Goal: Task Accomplishment & Management: Complete application form

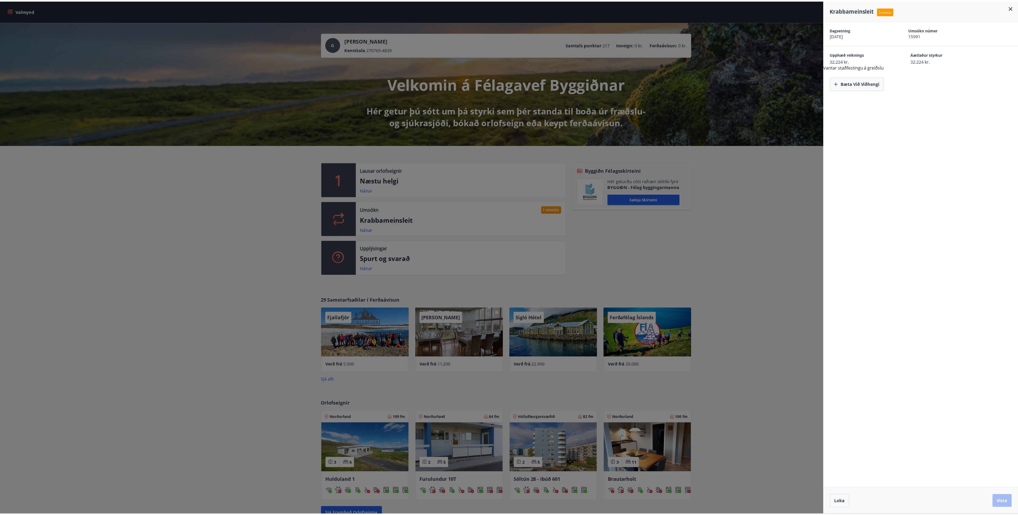
scroll to position [80, 0]
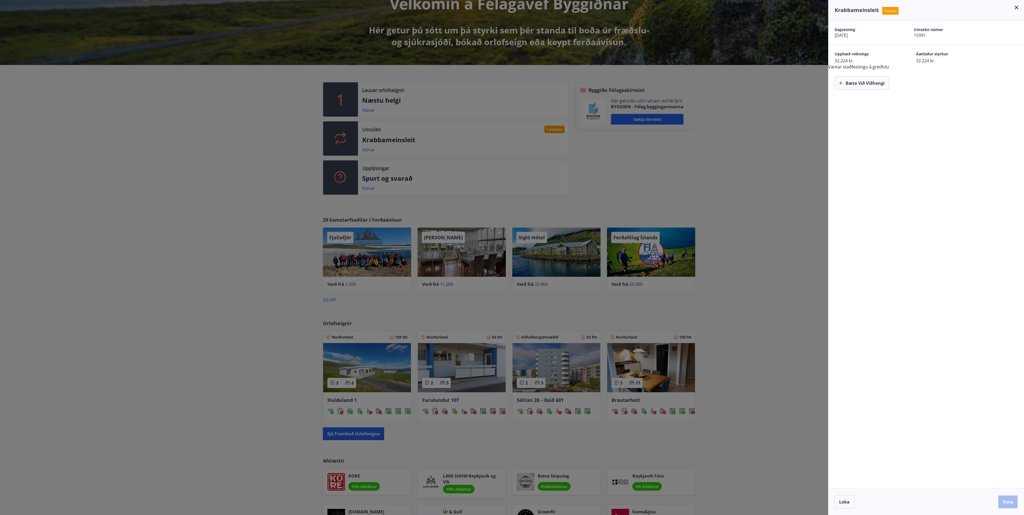
click at [766, 173] on div at bounding box center [512, 257] width 1024 height 515
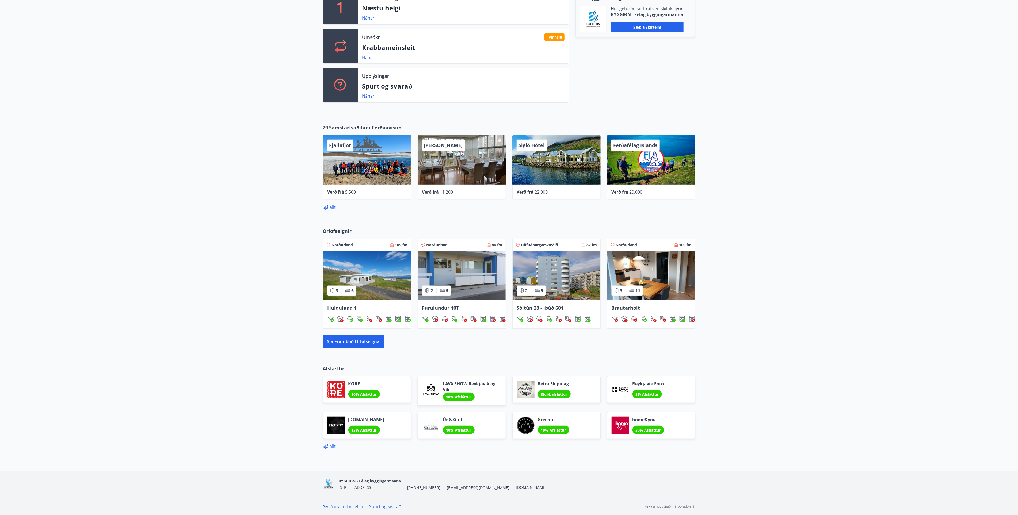
scroll to position [174, 0]
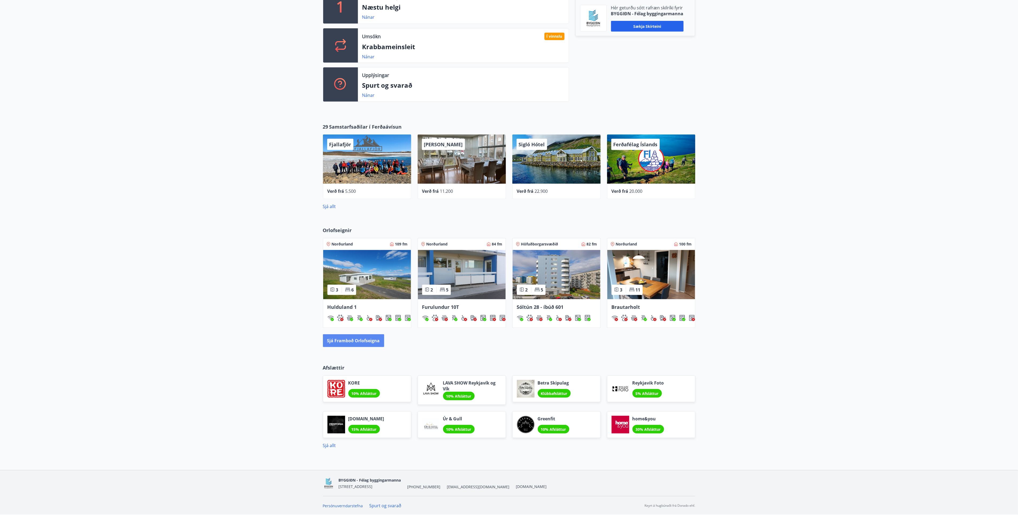
click at [354, 339] on button "Sjá framboð orlofseigna" at bounding box center [353, 340] width 61 height 13
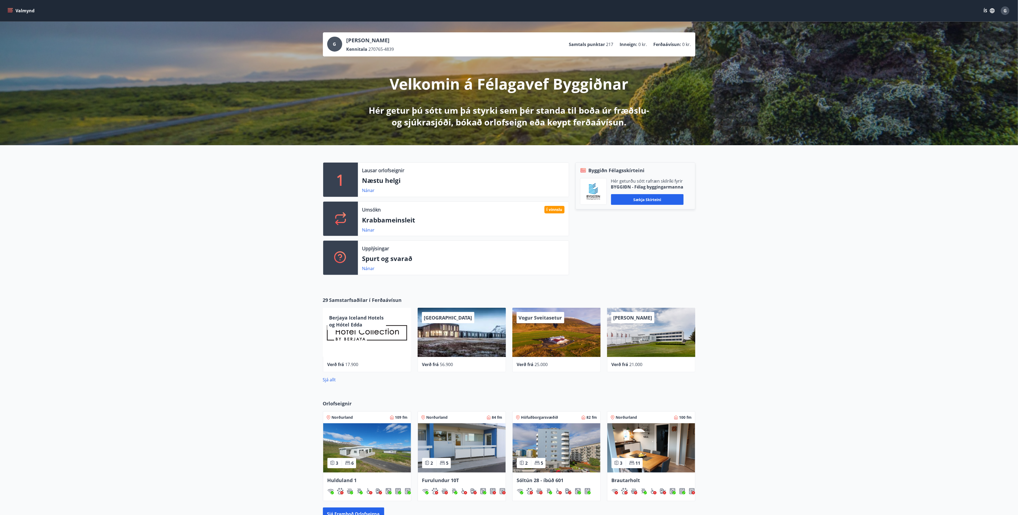
click at [6, 9] on button "Valmynd" at bounding box center [21, 11] width 30 height 10
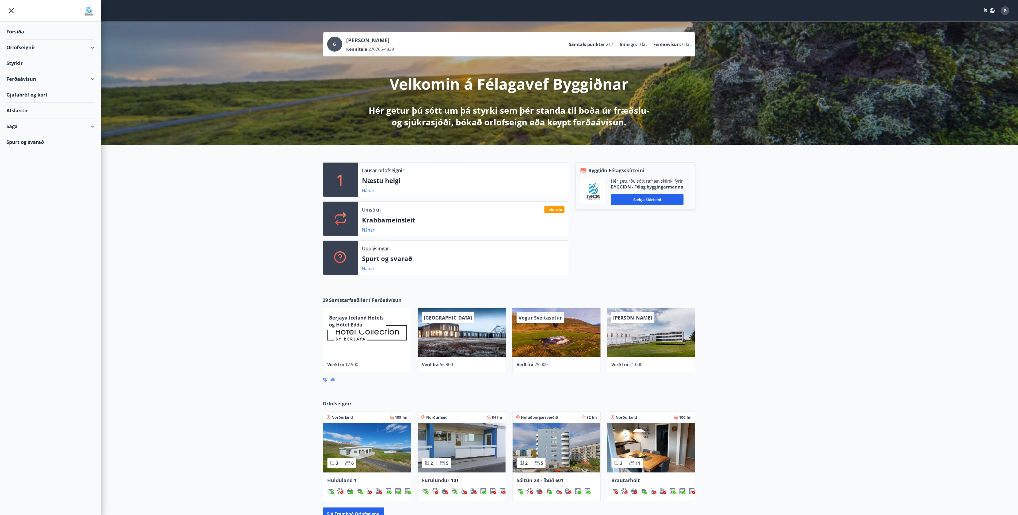
click at [13, 61] on div "Styrkir" at bounding box center [50, 63] width 88 height 16
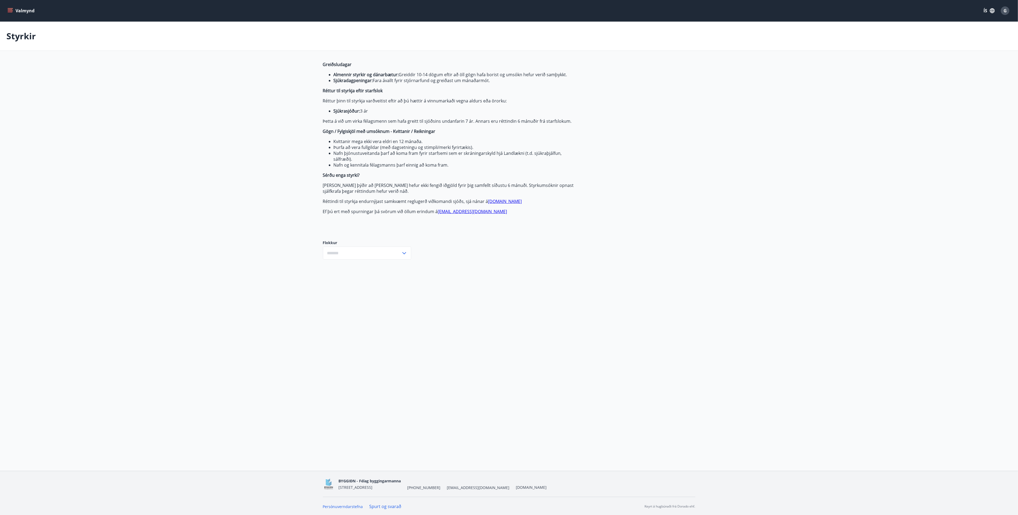
type input "***"
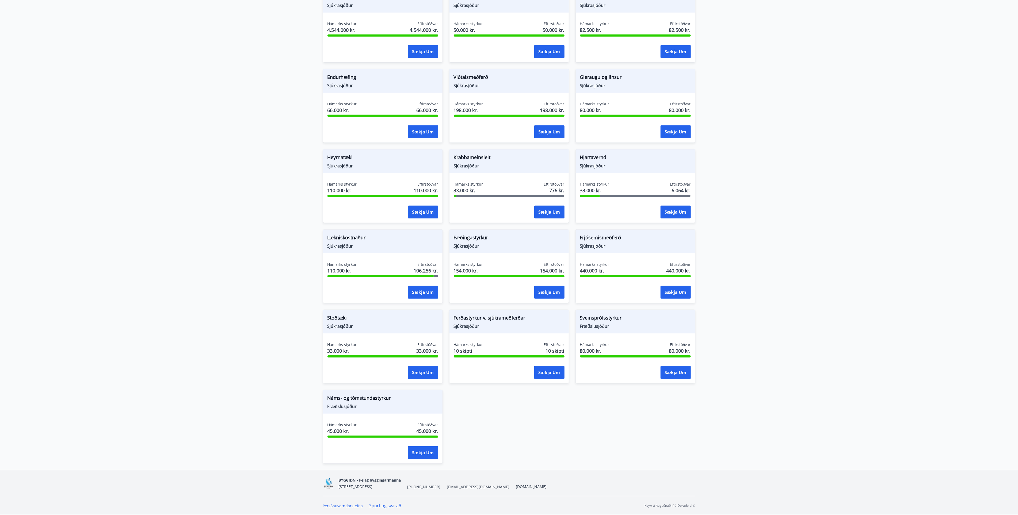
scroll to position [281, 0]
click at [423, 292] on button "Sækja um" at bounding box center [423, 292] width 30 height 13
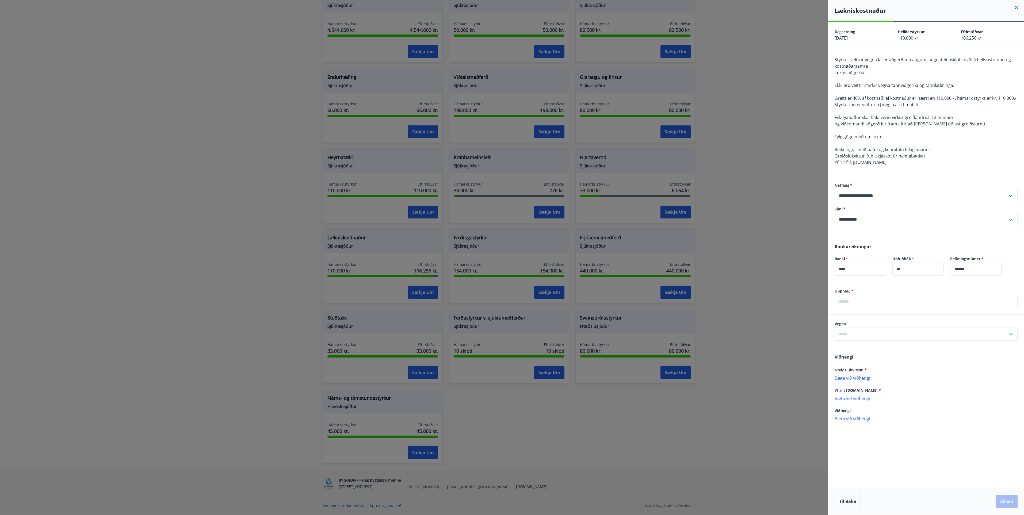
click at [796, 185] on div at bounding box center [512, 257] width 1024 height 515
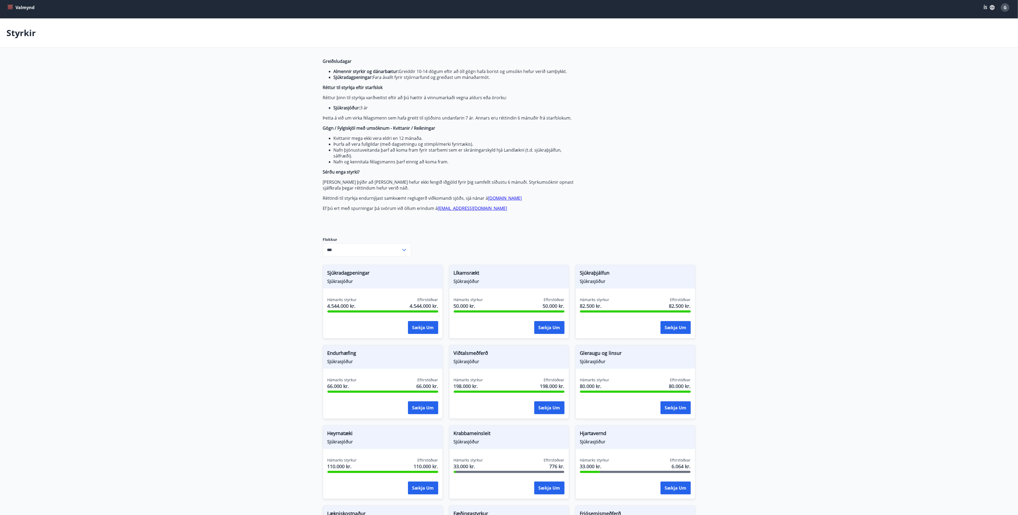
scroll to position [0, 0]
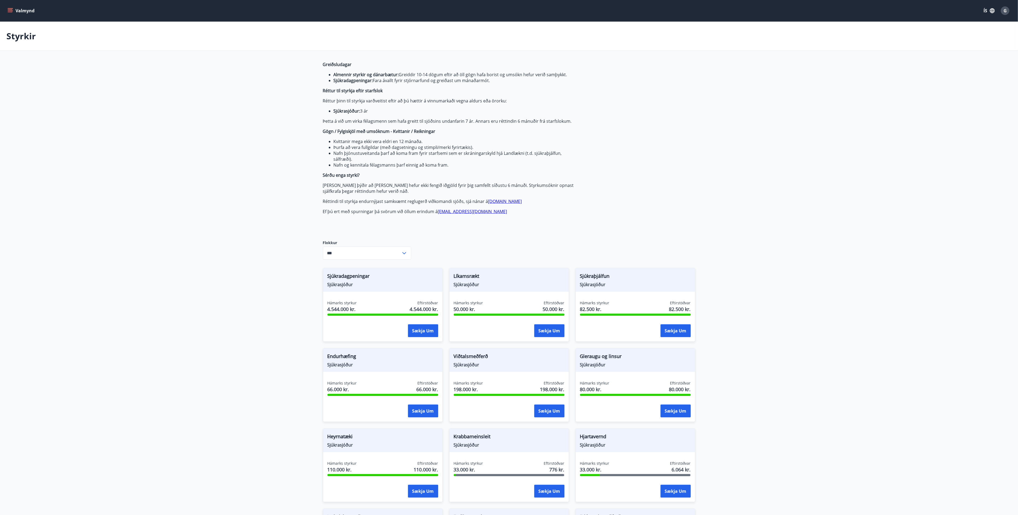
click at [18, 10] on button "Valmynd" at bounding box center [21, 11] width 30 height 10
click at [90, 128] on div "Saga" at bounding box center [50, 126] width 88 height 16
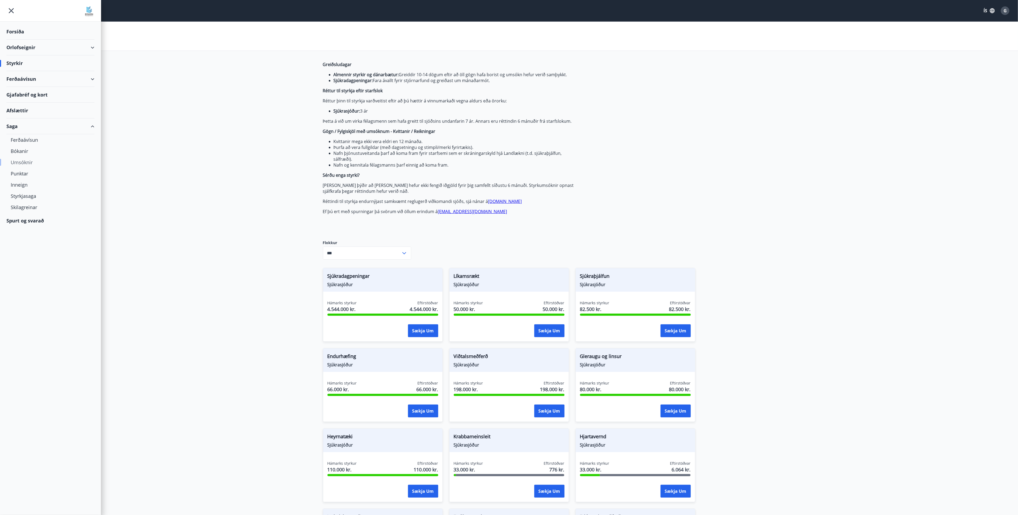
click at [22, 165] on div "Umsóknir" at bounding box center [50, 162] width 79 height 11
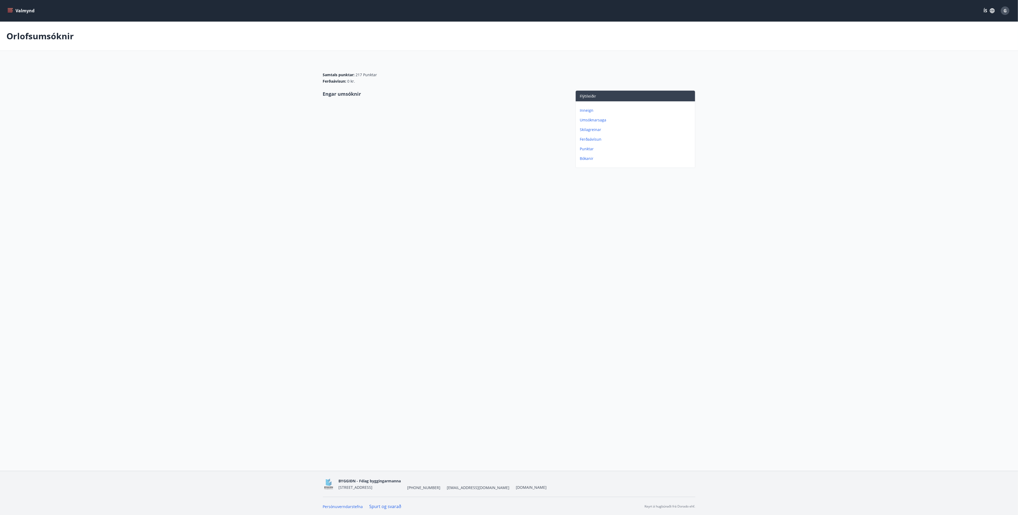
click at [584, 110] on p "Inneign" at bounding box center [636, 110] width 113 height 5
click at [9, 11] on icon "menu" at bounding box center [11, 10] width 6 height 1
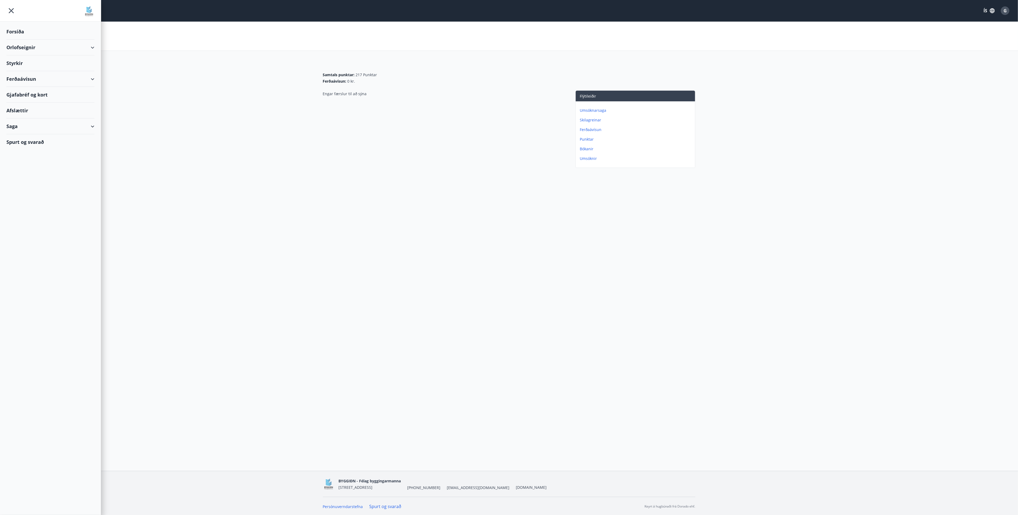
click at [7, 30] on div "Forsíða" at bounding box center [50, 32] width 88 height 16
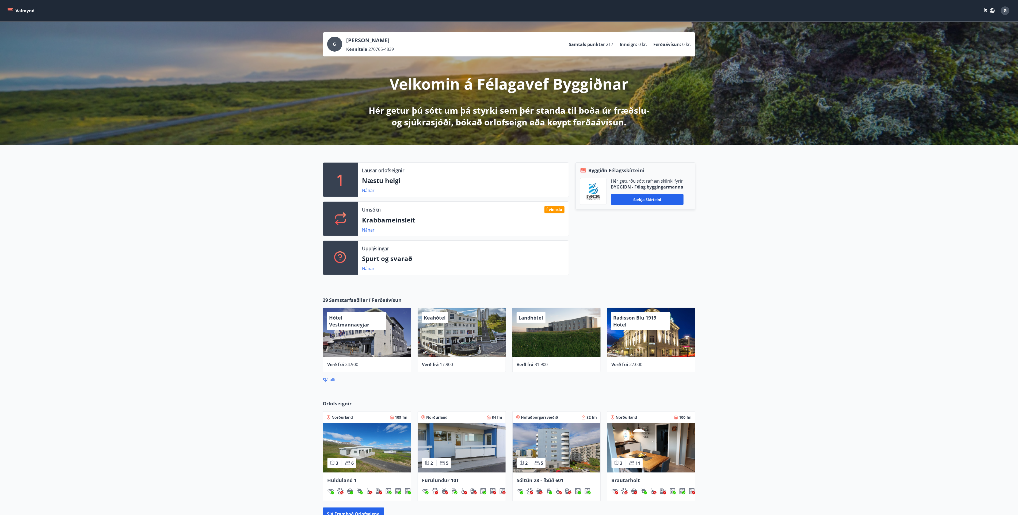
click at [8, 7] on button "Valmynd" at bounding box center [21, 11] width 30 height 10
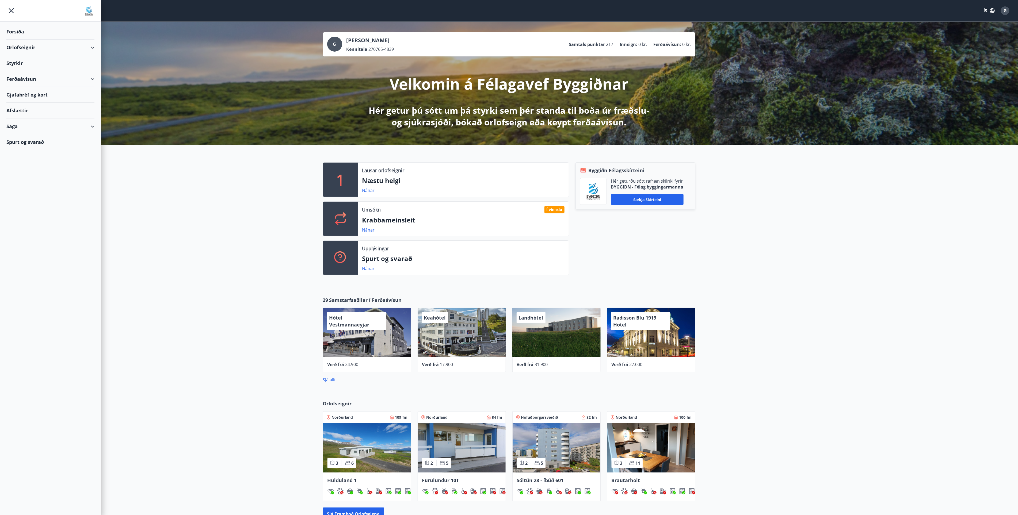
click at [12, 33] on div "Forsíða" at bounding box center [50, 32] width 88 height 16
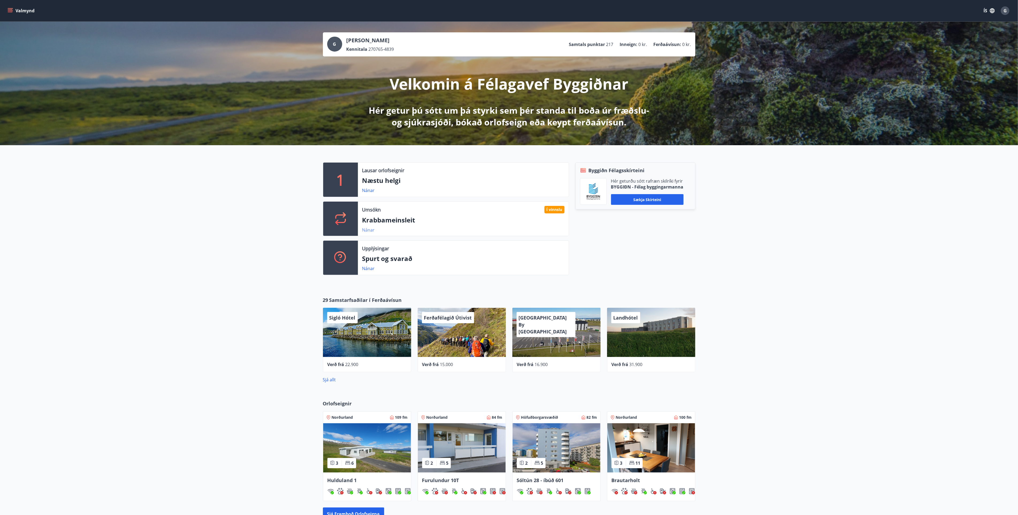
click at [367, 230] on link "Nánar" at bounding box center [368, 230] width 13 height 6
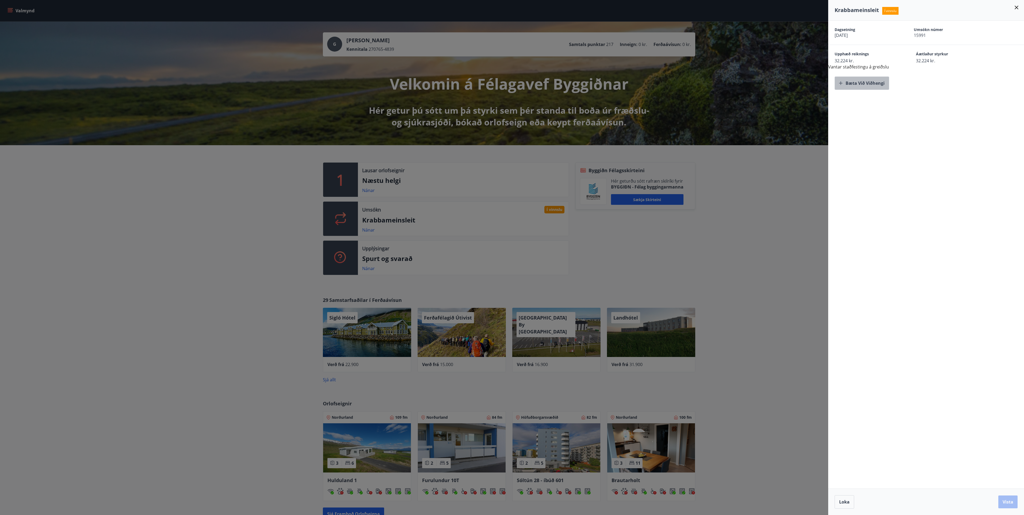
click at [861, 81] on button "Bæta við viðhengi" at bounding box center [861, 82] width 55 height 13
click at [870, 85] on span "Reikningur nr. 60020421-GSB.png" at bounding box center [867, 83] width 67 height 6
drag, startPoint x: 870, startPoint y: 85, endPoint x: 887, endPoint y: 96, distance: 19.7
click at [885, 94] on div "Dagsetning 20.08.2025 Umsókn númer 15991 Upphæð reiknings 32.224 kr. Áætlaður s…" at bounding box center [926, 255] width 196 height 468
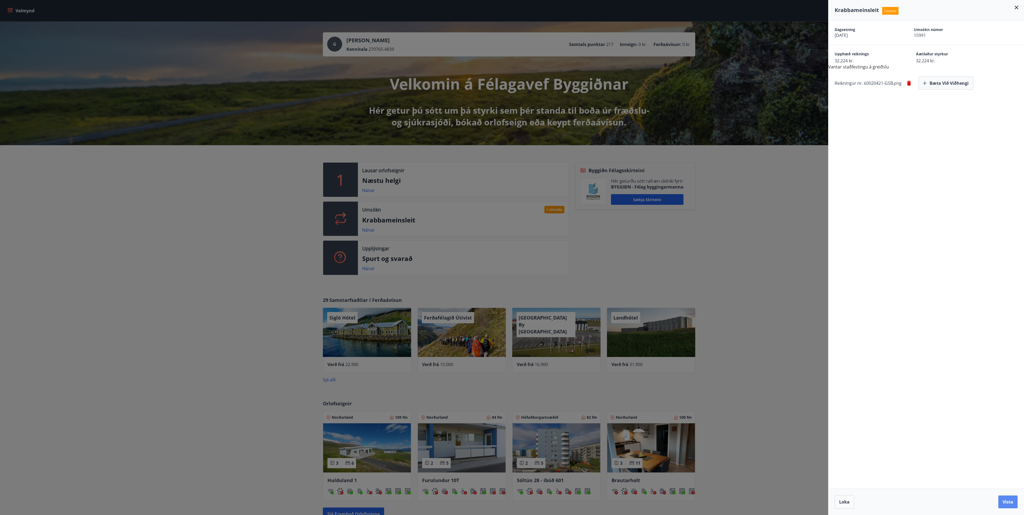
click at [1008, 505] on button "Vista" at bounding box center [1007, 502] width 19 height 13
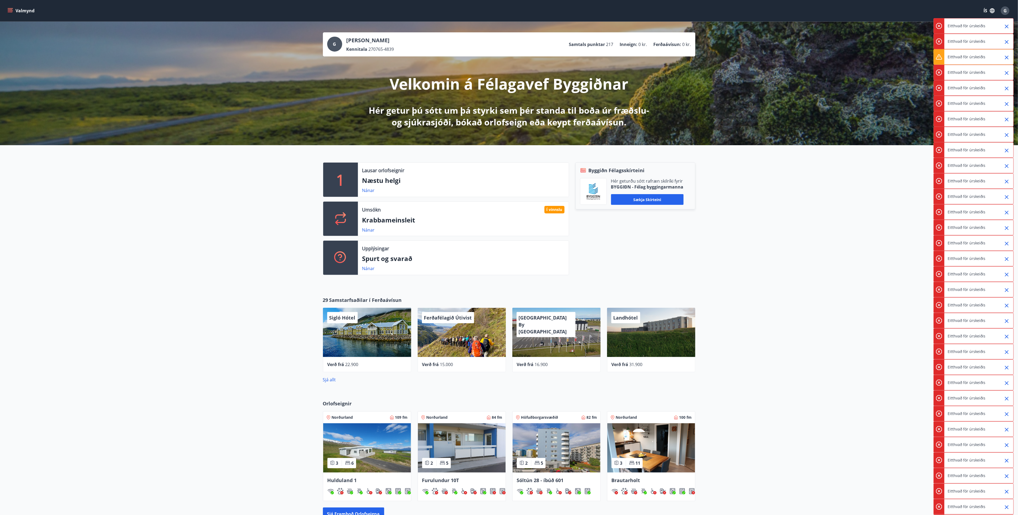
click at [864, 250] on div "1 Lausar orlofseignir Næstu helgi Nánar Umsókn Í vinnslu Krabbameinsleit Nánar …" at bounding box center [509, 216] width 1018 height 143
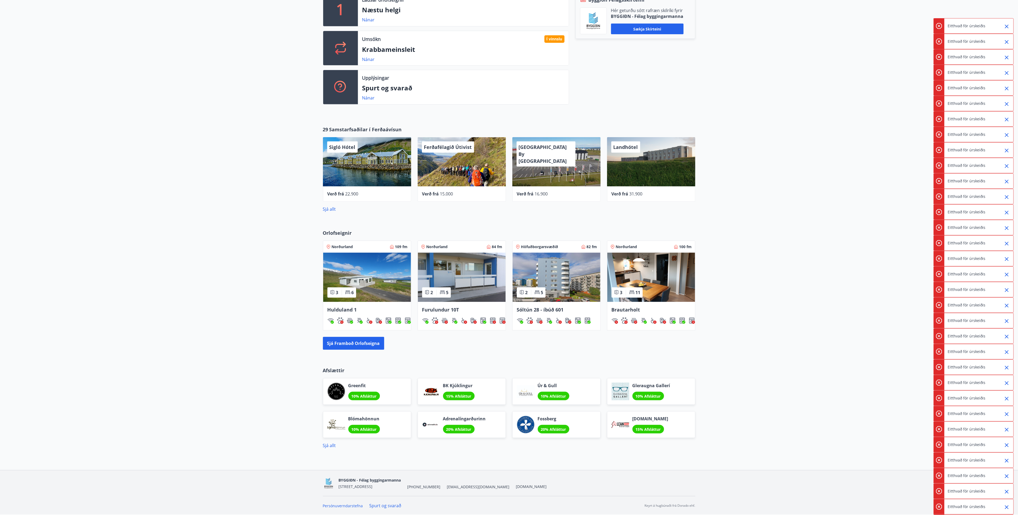
scroll to position [51, 0]
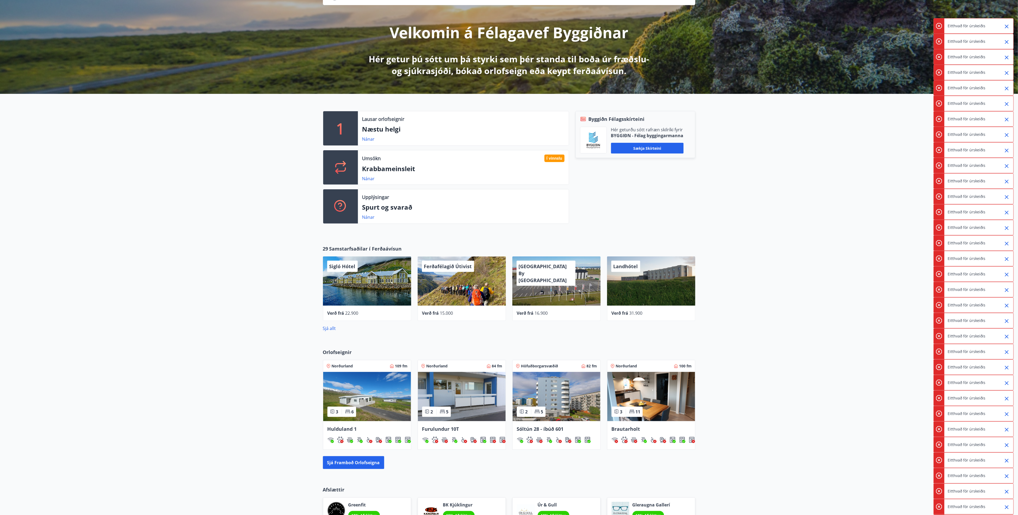
click at [823, 187] on div "1 Lausar orlofseignir Næstu helgi Nánar Umsókn Í vinnslu Krabbameinsleit Nánar …" at bounding box center [509, 165] width 1018 height 143
click at [1008, 26] on icon "Close" at bounding box center [1006, 26] width 6 height 6
click at [989, 21] on div "Eitthvað fór úrskeiðis" at bounding box center [973, 26] width 80 height 16
click at [811, 159] on div "1 Lausar orlofseignir Næstu helgi Nánar Umsókn Í vinnslu Krabbameinsleit Nánar …" at bounding box center [509, 165] width 1018 height 143
click at [366, 179] on link "Nánar" at bounding box center [368, 179] width 13 height 6
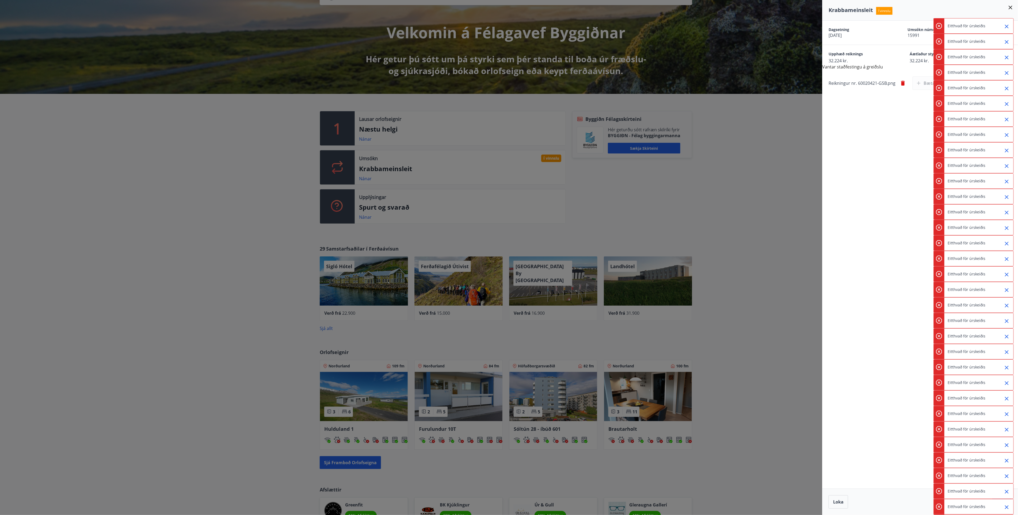
drag, startPoint x: 767, startPoint y: 151, endPoint x: 1023, endPoint y: 5, distance: 294.5
click at [770, 151] on div at bounding box center [509, 257] width 1018 height 515
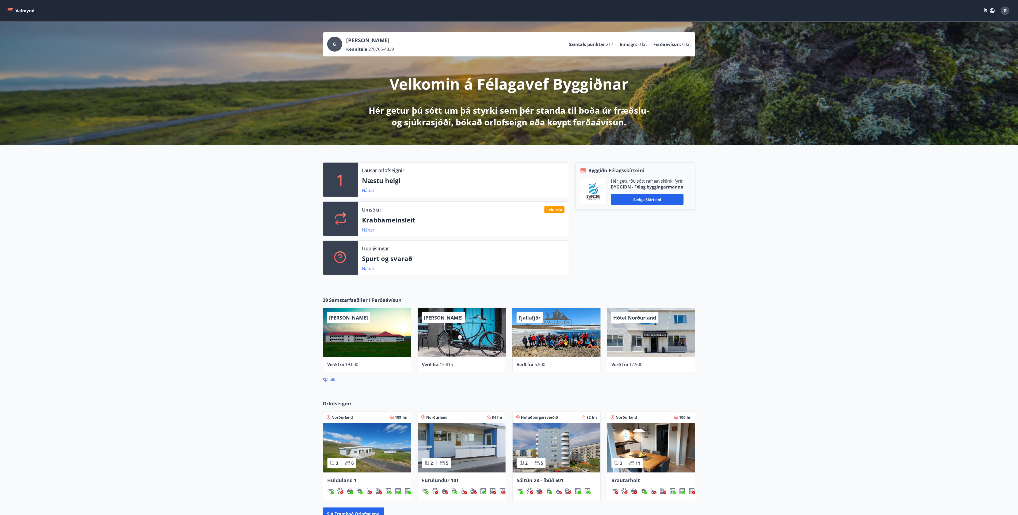
click at [368, 229] on link "Nánar" at bounding box center [368, 230] width 13 height 6
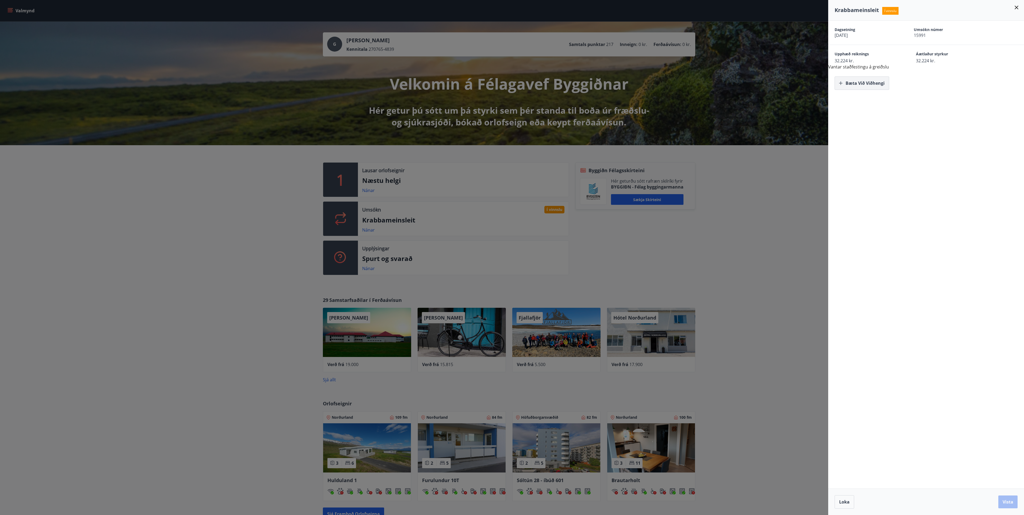
click at [860, 81] on button "Bæta við viðhengi" at bounding box center [861, 82] width 55 height 13
click at [868, 82] on button "Bæta við viðhengi" at bounding box center [861, 82] width 55 height 13
click at [1007, 502] on button "Vista" at bounding box center [1007, 502] width 19 height 13
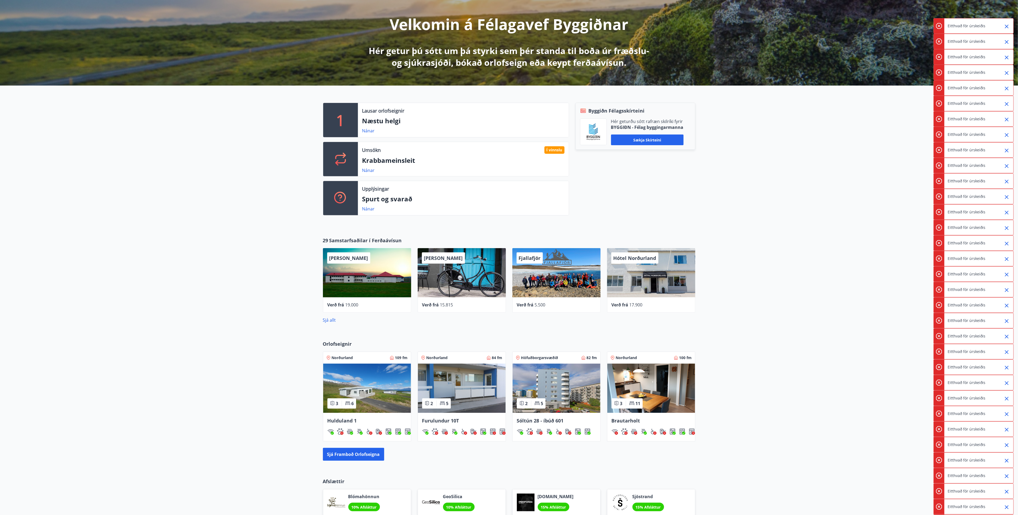
scroll to position [160, 0]
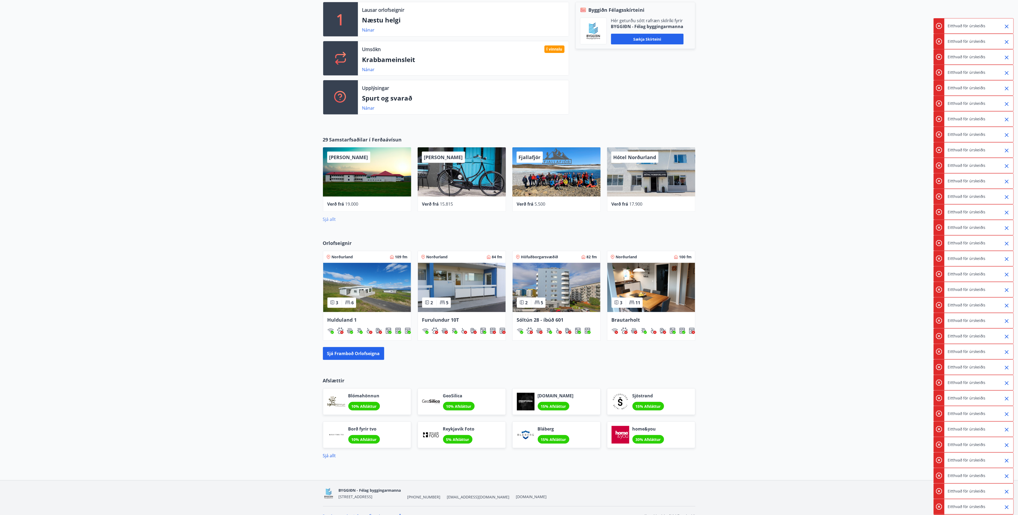
click at [330, 217] on link "Sjá allt" at bounding box center [329, 219] width 13 height 6
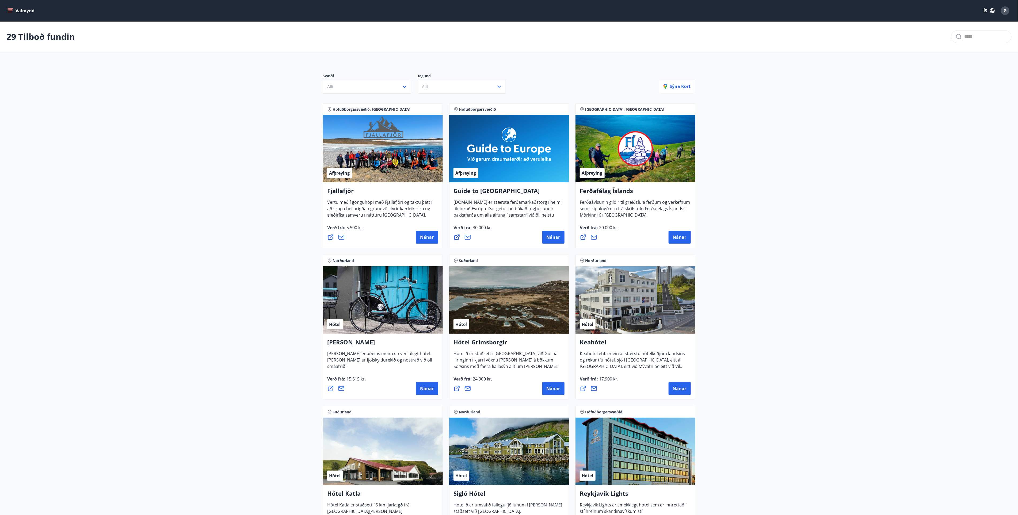
click at [21, 9] on button "Valmynd" at bounding box center [21, 11] width 30 height 10
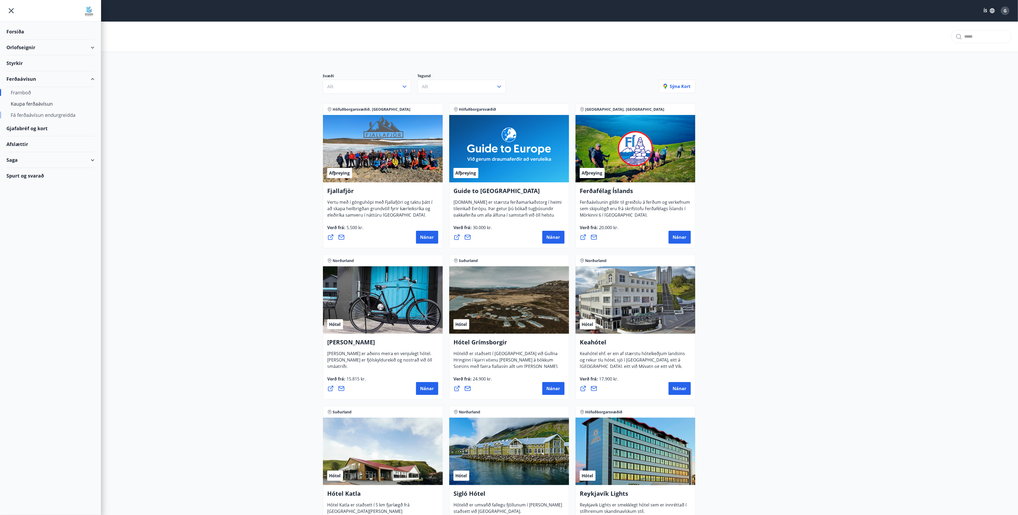
click at [52, 115] on div "Fá ferðaávísun endurgreidda" at bounding box center [50, 114] width 79 height 11
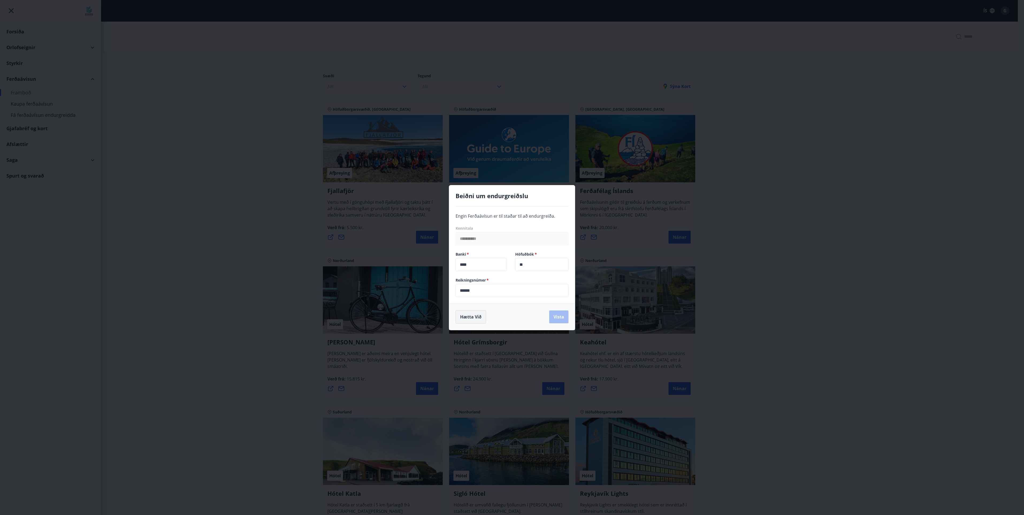
click at [465, 316] on button "Hætta við" at bounding box center [470, 316] width 30 height 13
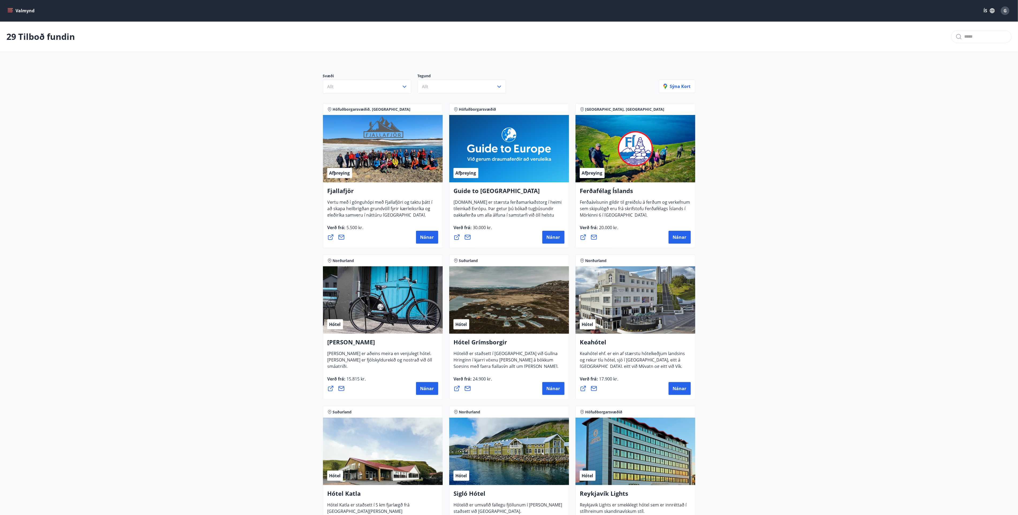
click at [11, 11] on icon "menu" at bounding box center [9, 10] width 5 height 5
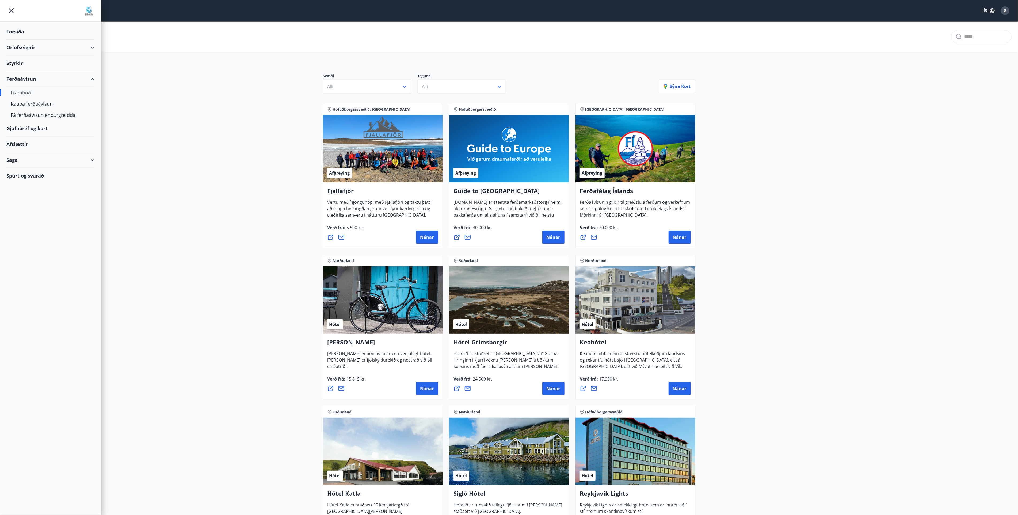
click at [14, 62] on div "Styrkir" at bounding box center [50, 63] width 88 height 16
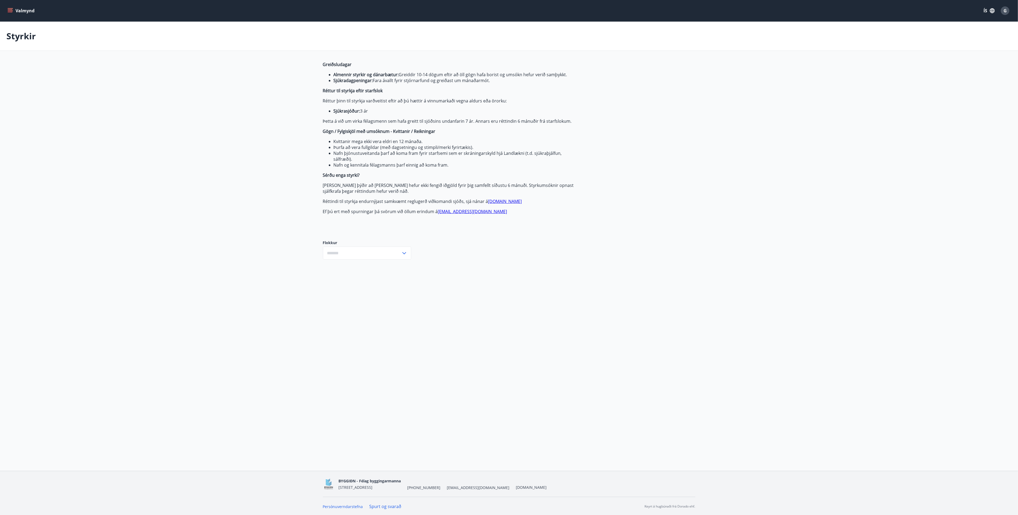
type input "***"
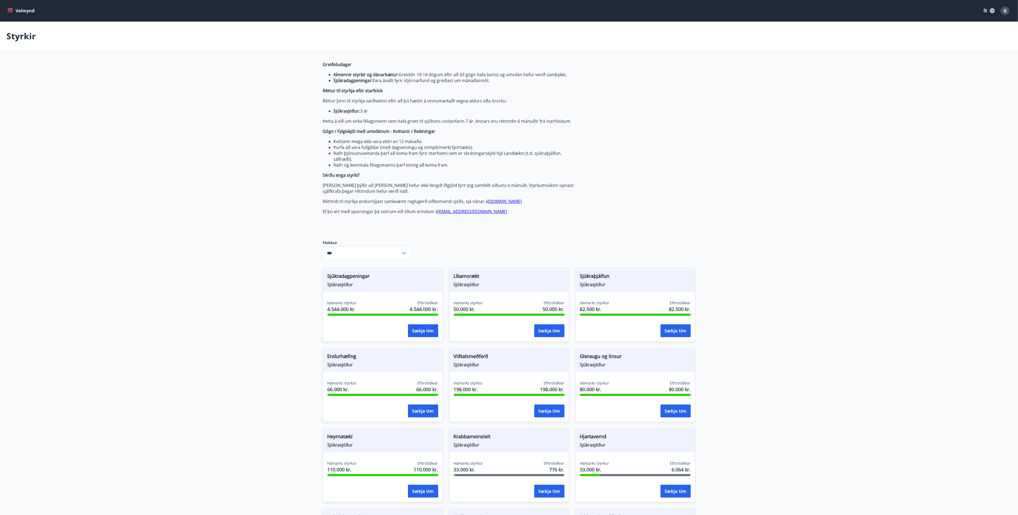
click at [9, 10] on icon "menu" at bounding box center [9, 10] width 5 height 5
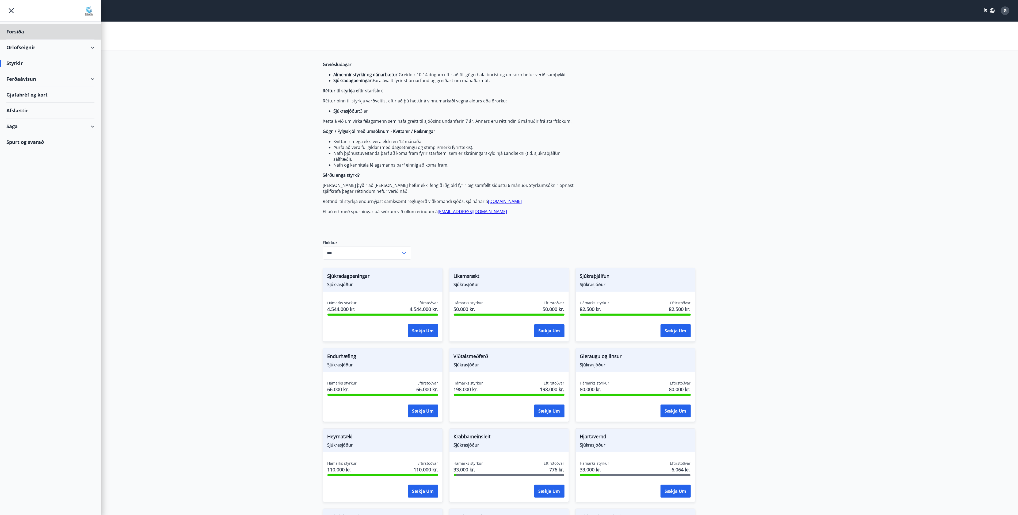
click at [14, 64] on div "Styrkir" at bounding box center [50, 63] width 88 height 16
click at [9, 63] on div "Styrkir" at bounding box center [50, 63] width 88 height 16
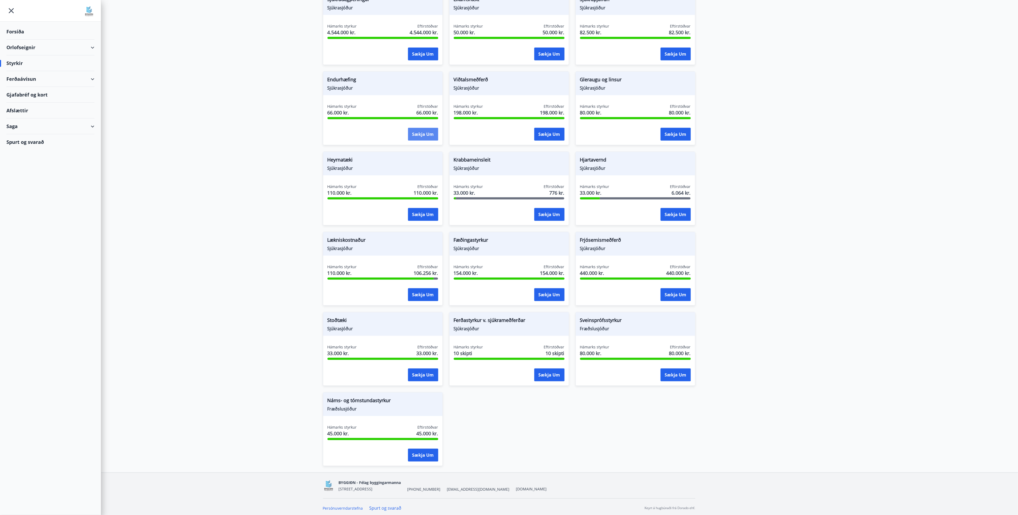
scroll to position [281, 0]
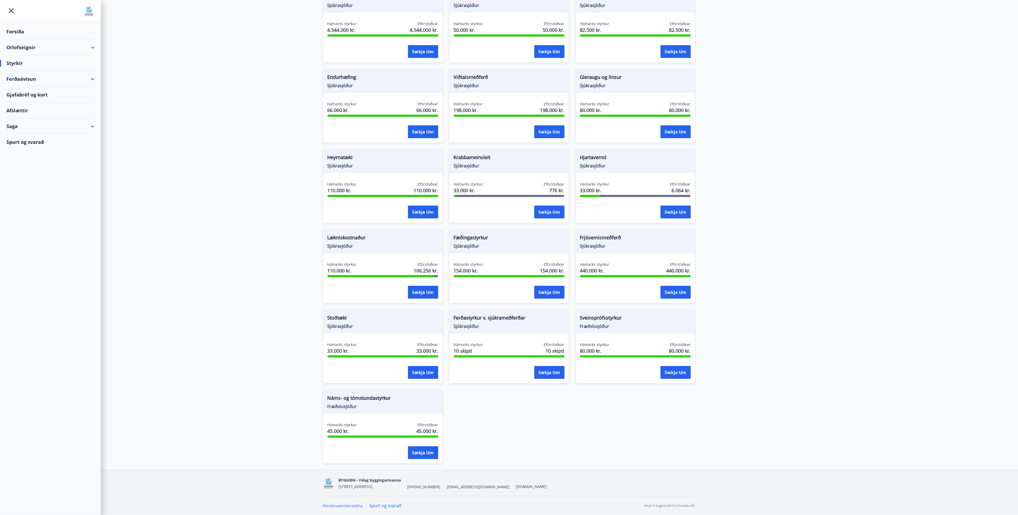
click at [782, 215] on main "Styrkir Greiðsludagar Almennir styrkir og dánarbætur: Greiddir 10-14 dögum efti…" at bounding box center [509, 106] width 1018 height 728
click at [764, 226] on main "Styrkir Greiðsludagar Almennir styrkir og dánarbætur: Greiddir 10-14 dögum efti…" at bounding box center [509, 106] width 1018 height 728
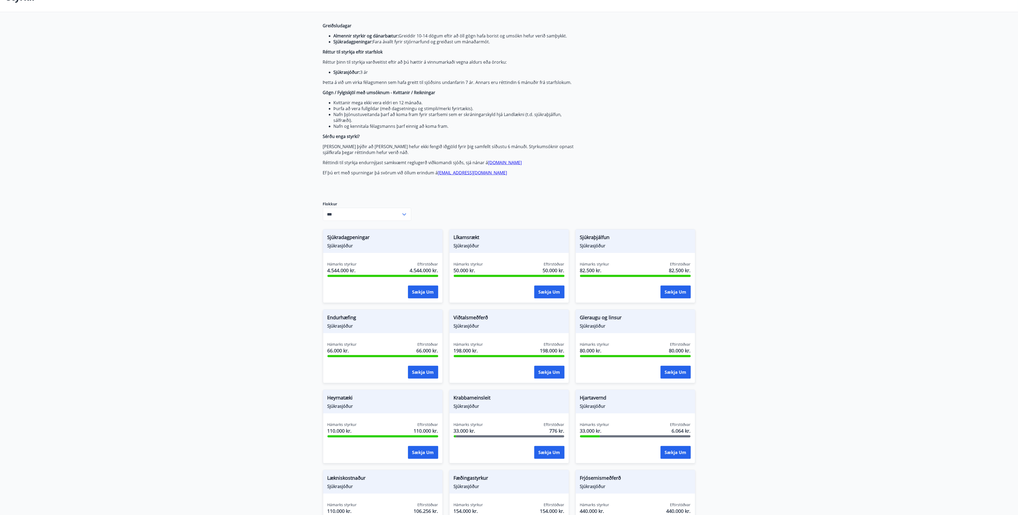
scroll to position [0, 0]
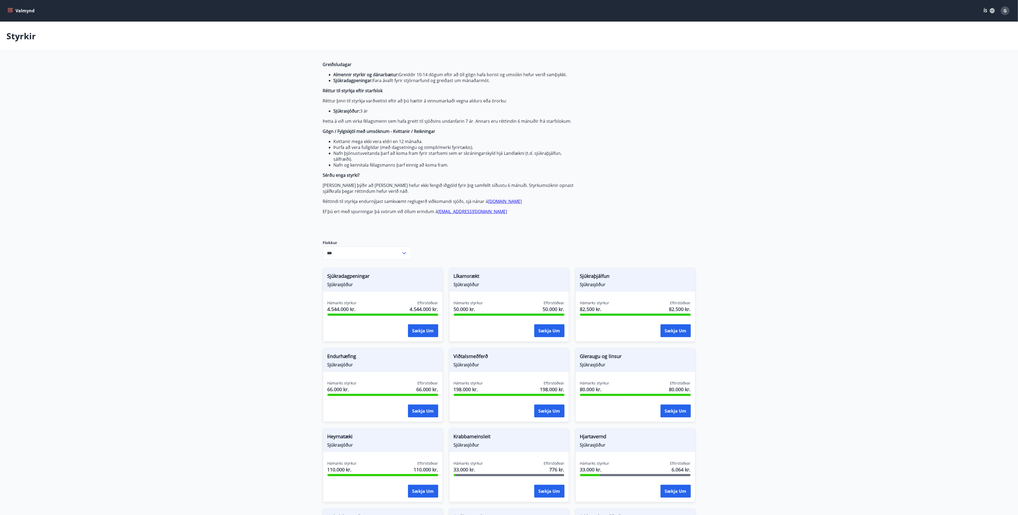
click at [10, 8] on icon "menu" at bounding box center [11, 8] width 6 height 1
click at [13, 62] on div "Styrkir" at bounding box center [50, 63] width 88 height 16
click at [94, 47] on div "Orlofseignir" at bounding box center [50, 48] width 88 height 16
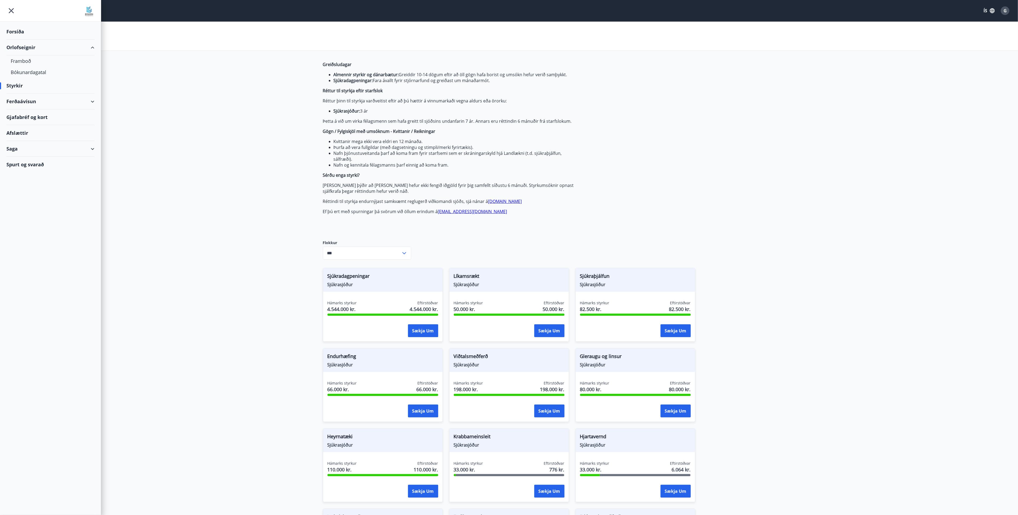
click at [17, 88] on div "Styrkir" at bounding box center [50, 86] width 88 height 16
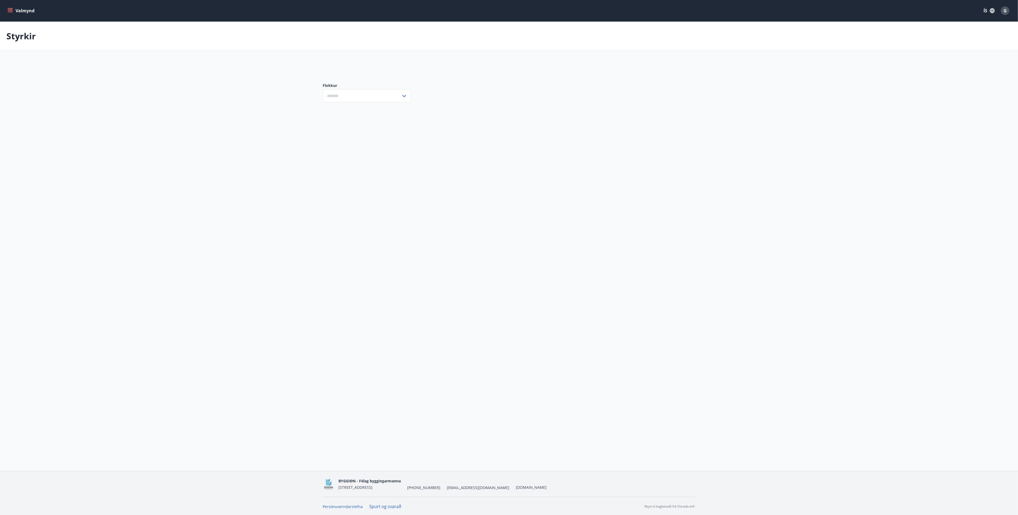
type input "***"
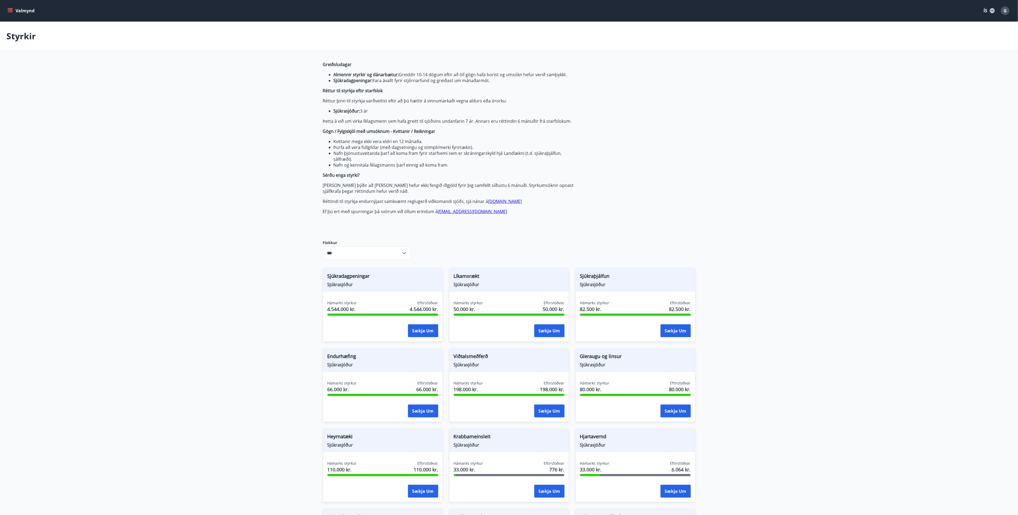
click at [7, 11] on icon "menu" at bounding box center [9, 10] width 5 height 5
click at [92, 127] on div "Saga" at bounding box center [50, 126] width 88 height 16
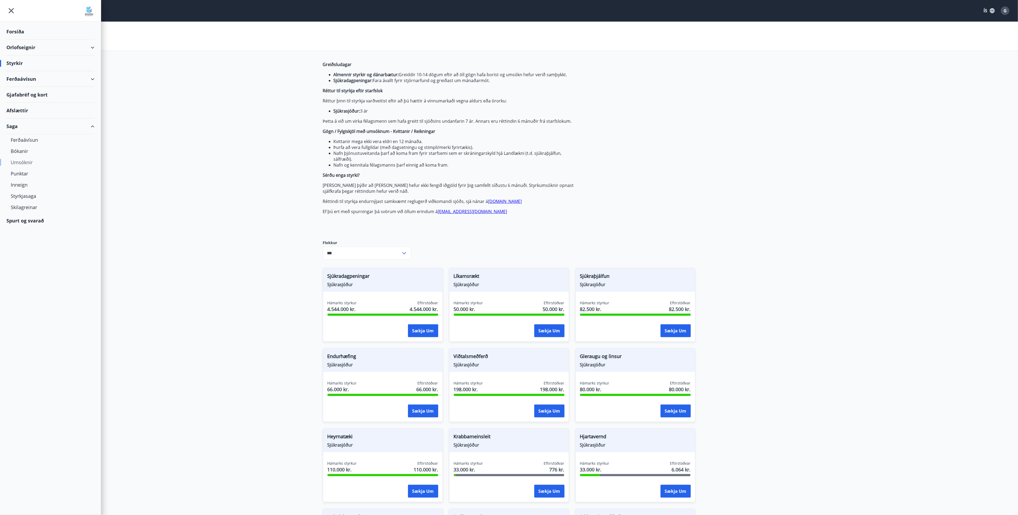
click at [21, 164] on div "Umsóknir" at bounding box center [50, 162] width 79 height 11
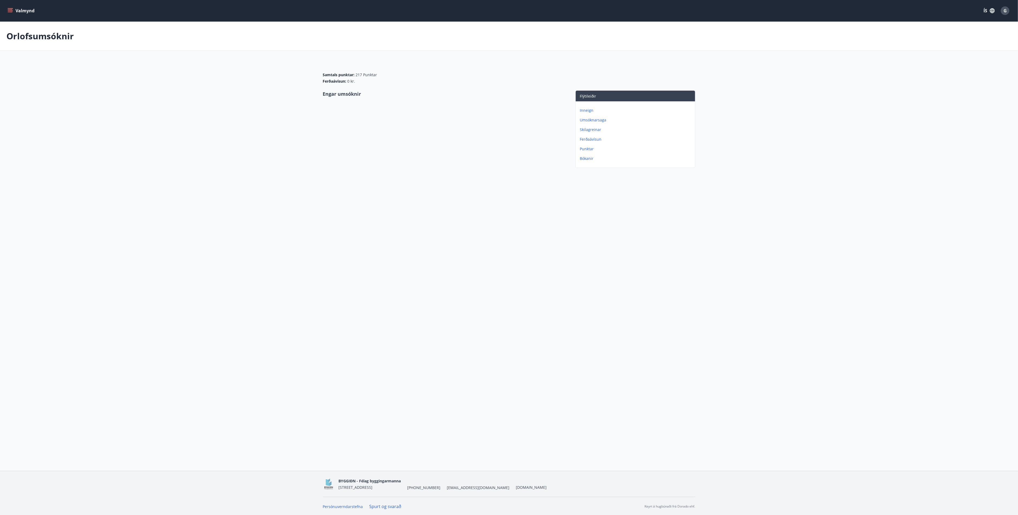
click at [596, 120] on p "Umsóknarsaga" at bounding box center [636, 119] width 113 height 5
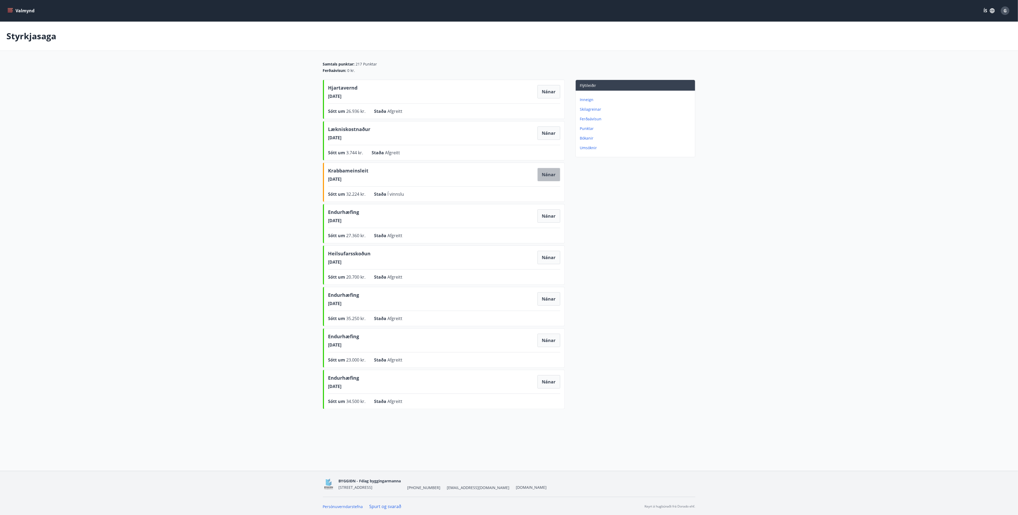
click at [550, 174] on button "Nánar" at bounding box center [548, 174] width 23 height 13
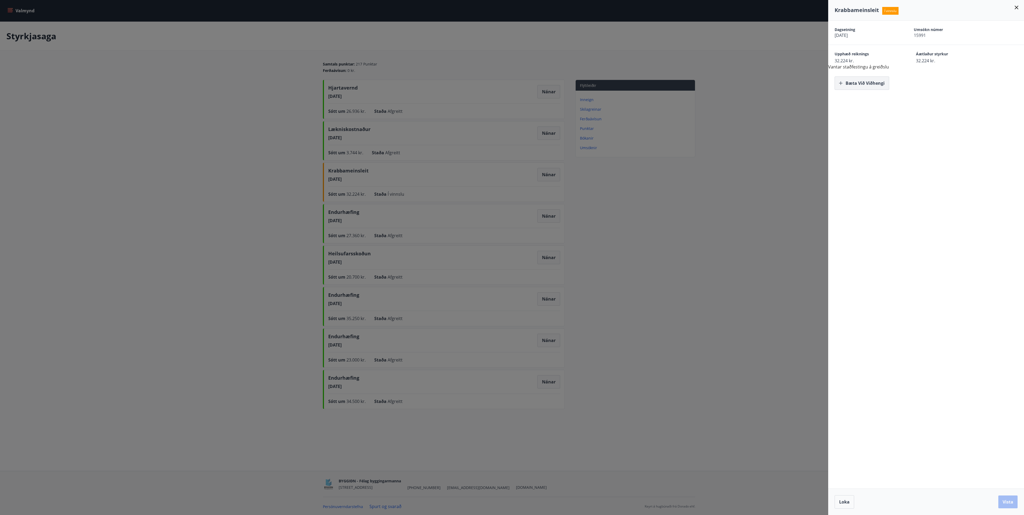
click at [856, 81] on button "Bæta við viðhengi" at bounding box center [861, 82] width 55 height 13
click at [1008, 500] on button "Vista" at bounding box center [1007, 502] width 19 height 13
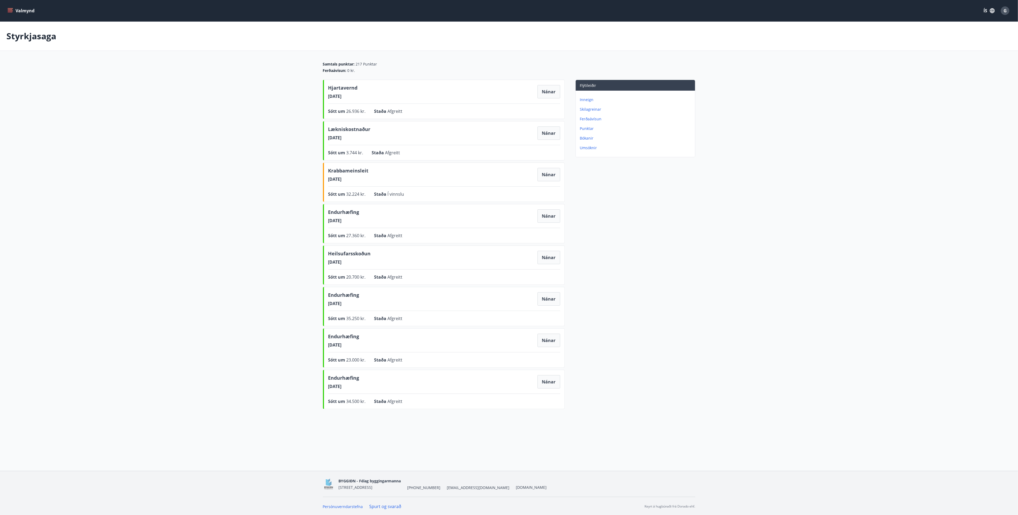
click at [679, 226] on div "Flýtileiðir Inneign Skilagreinar Ferðaávísun Punktar Bókanir Umsóknir" at bounding box center [630, 246] width 131 height 332
click at [585, 100] on p "Inneign" at bounding box center [636, 99] width 113 height 5
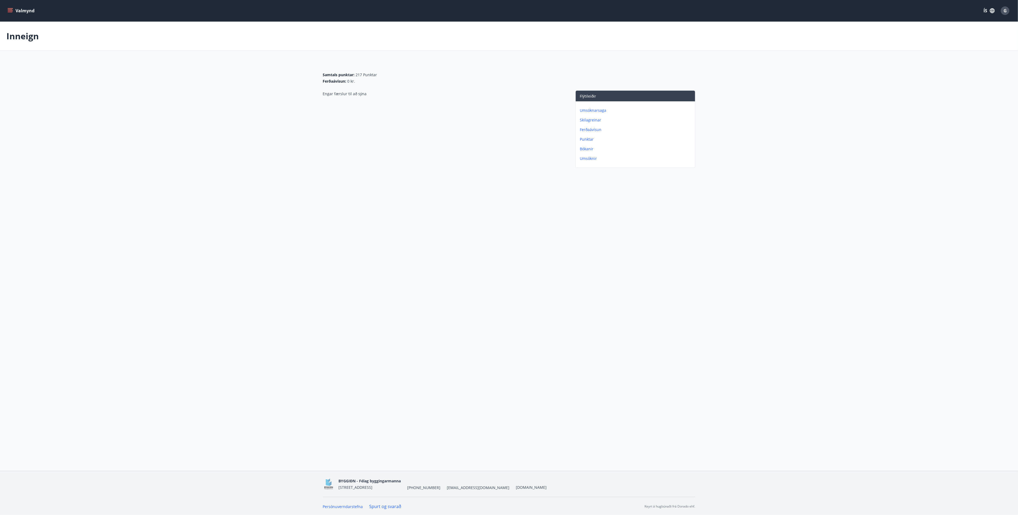
click at [592, 111] on p "Umsóknarsaga" at bounding box center [636, 110] width 113 height 5
